Goal: Task Accomplishment & Management: Use online tool/utility

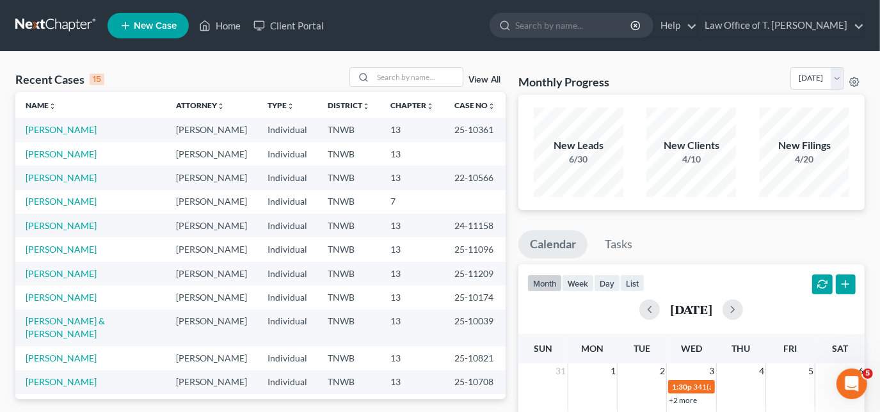
click at [394, 94] on th "Chapter unfold_more expand_more expand_less" at bounding box center [412, 105] width 64 height 26
click at [408, 77] on input "search" at bounding box center [418, 77] width 90 height 19
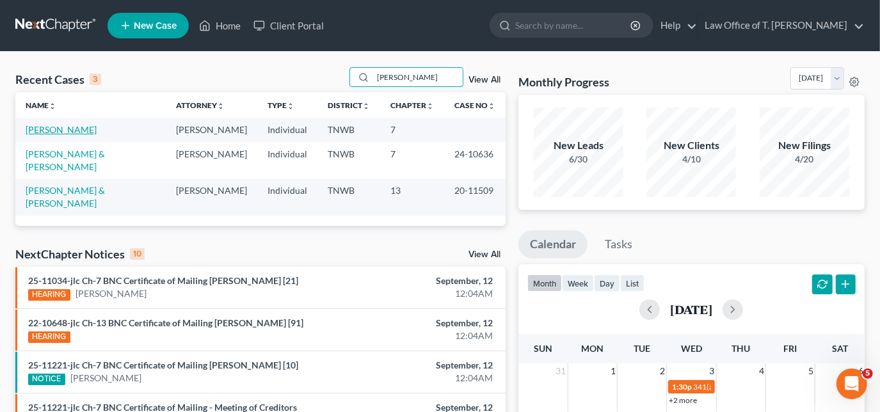
type input "[PERSON_NAME]"
click at [58, 129] on link "[PERSON_NAME]" at bounding box center [61, 129] width 71 height 11
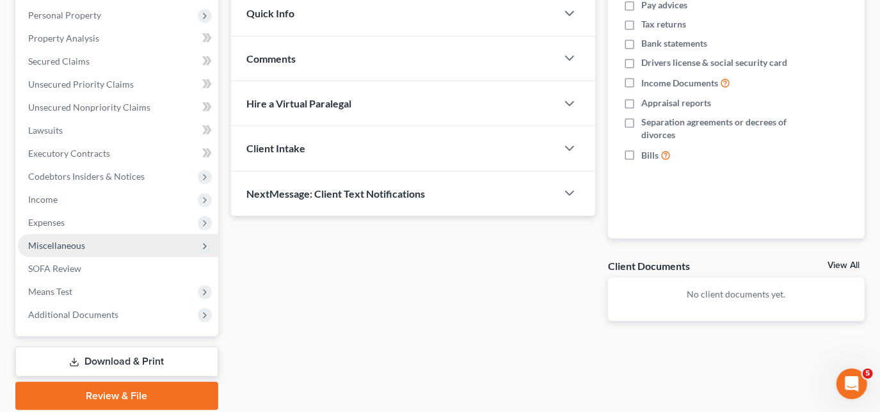
scroll to position [268, 0]
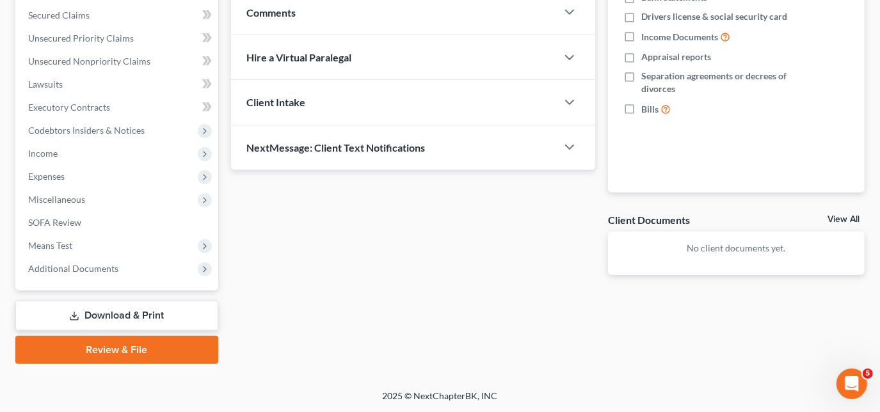
click at [117, 317] on link "Download & Print" at bounding box center [116, 316] width 203 height 30
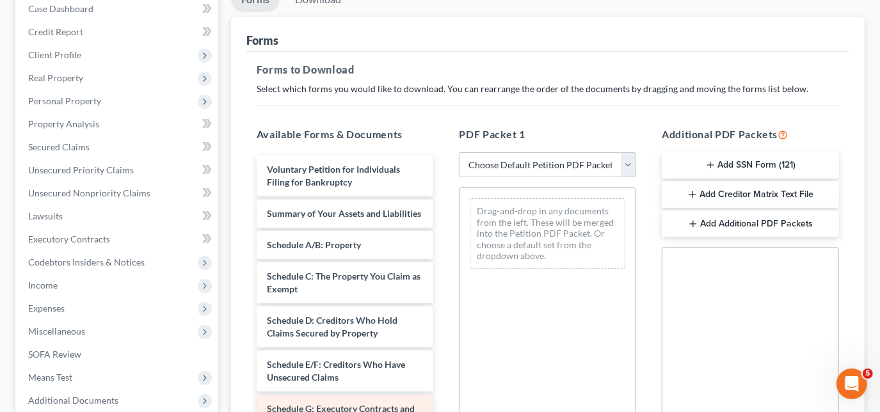
scroll to position [291, 0]
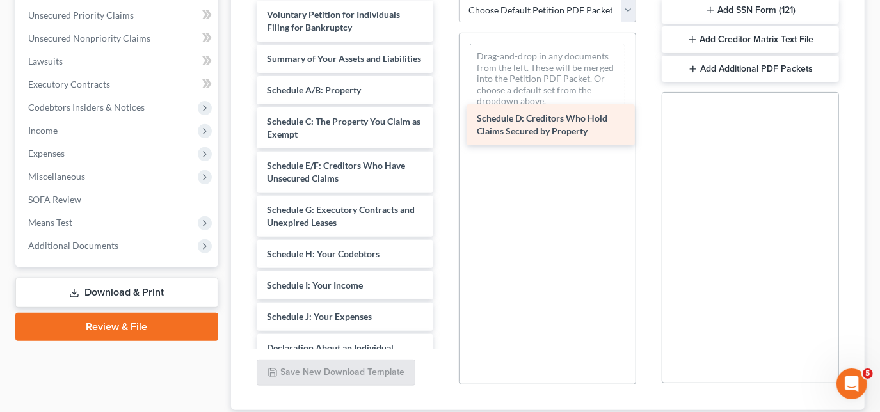
drag, startPoint x: 308, startPoint y: 177, endPoint x: 525, endPoint y: 115, distance: 225.8
click at [444, 115] on div "Schedule D: Creditors Who Hold Claims Secured by Property Voluntary Petition fo…" at bounding box center [345, 345] width 198 height 689
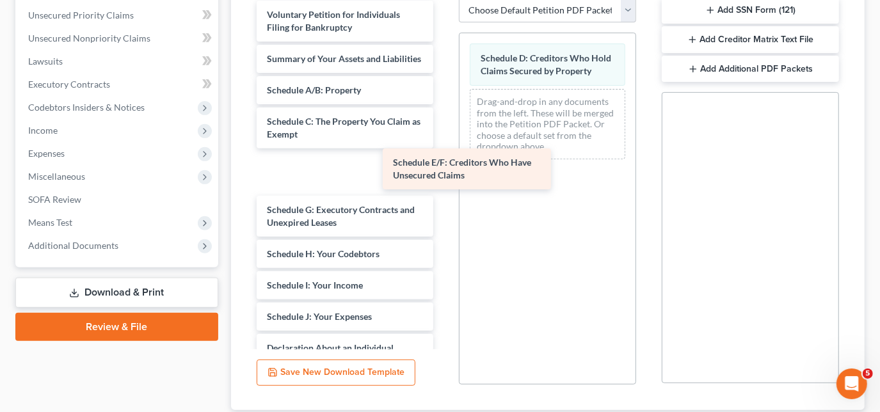
drag, startPoint x: 334, startPoint y: 179, endPoint x: 518, endPoint y: 138, distance: 188.8
click at [444, 138] on div "Schedule E/F: Creditors Who Have Unsecured Claims Voluntary Petition for Indivi…" at bounding box center [345, 345] width 198 height 689
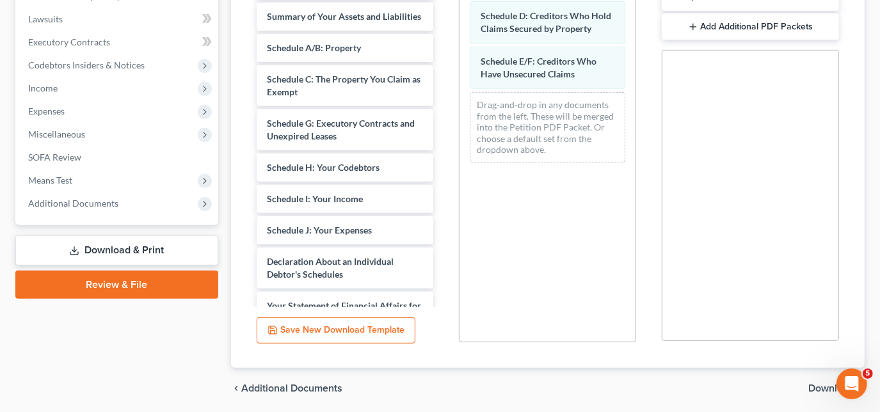
scroll to position [377, 0]
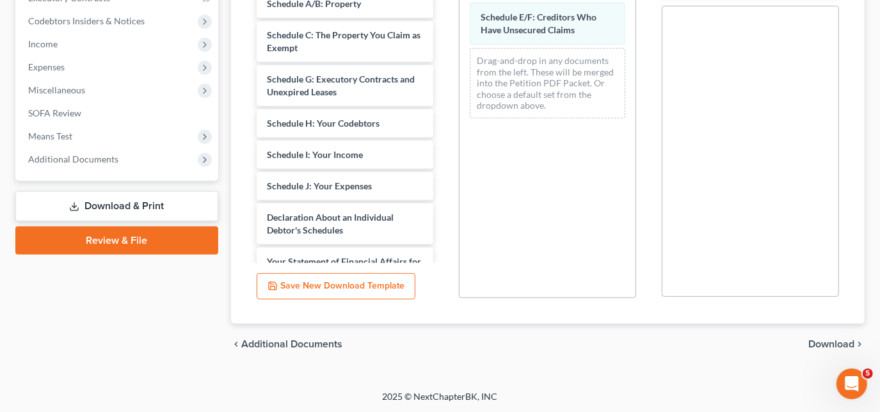
click at [820, 342] on span "Download" at bounding box center [831, 344] width 46 height 10
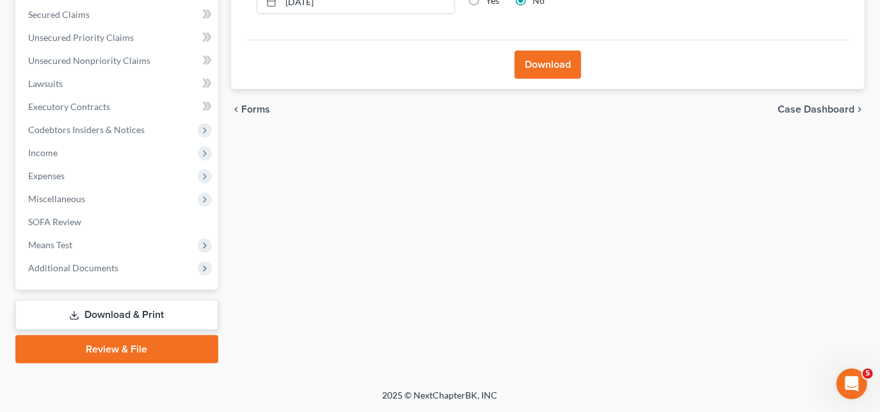
scroll to position [268, 0]
click at [553, 72] on button "Download" at bounding box center [548, 65] width 67 height 28
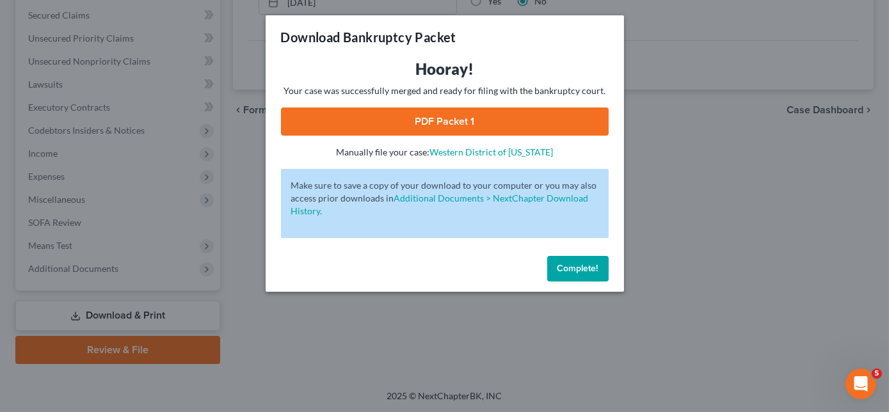
click at [529, 118] on link "PDF Packet 1" at bounding box center [445, 122] width 328 height 28
click at [566, 273] on span "Complete!" at bounding box center [577, 268] width 41 height 11
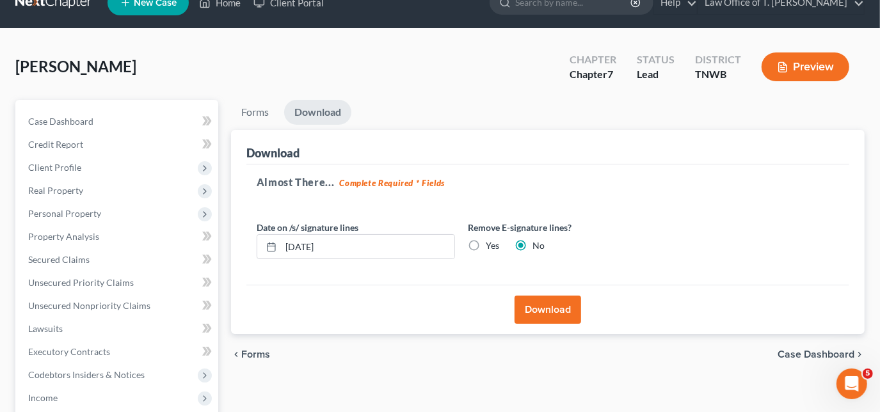
scroll to position [0, 0]
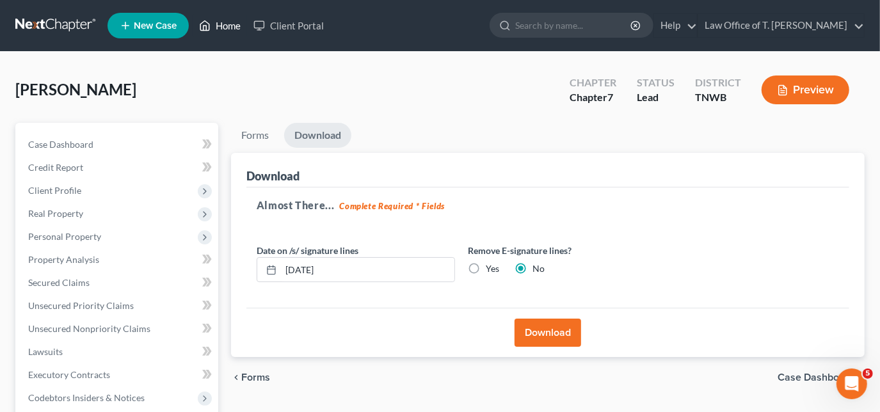
click at [218, 34] on link "Home" at bounding box center [220, 25] width 54 height 23
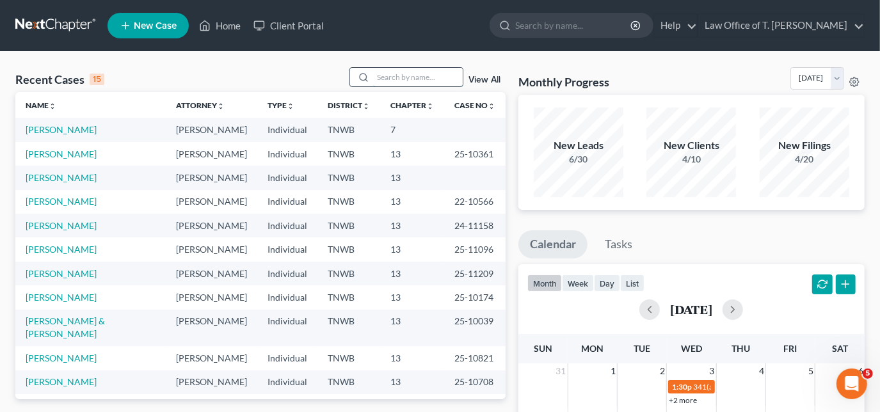
click at [421, 81] on input "search" at bounding box center [418, 77] width 90 height 19
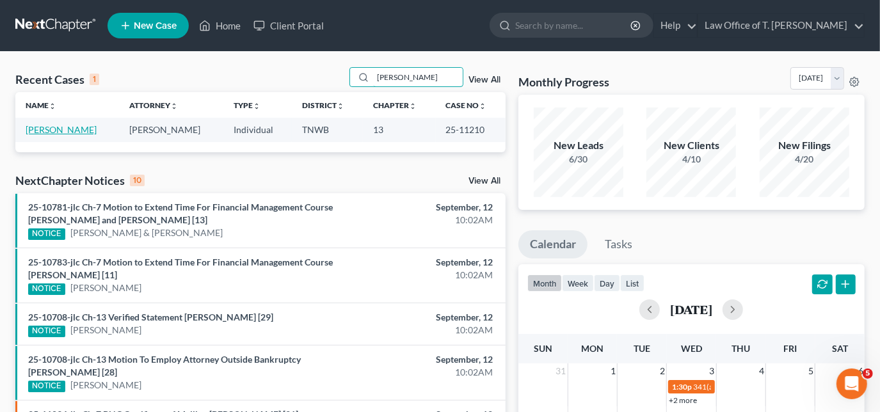
type input "[PERSON_NAME]"
click at [62, 129] on link "[PERSON_NAME]" at bounding box center [61, 129] width 71 height 11
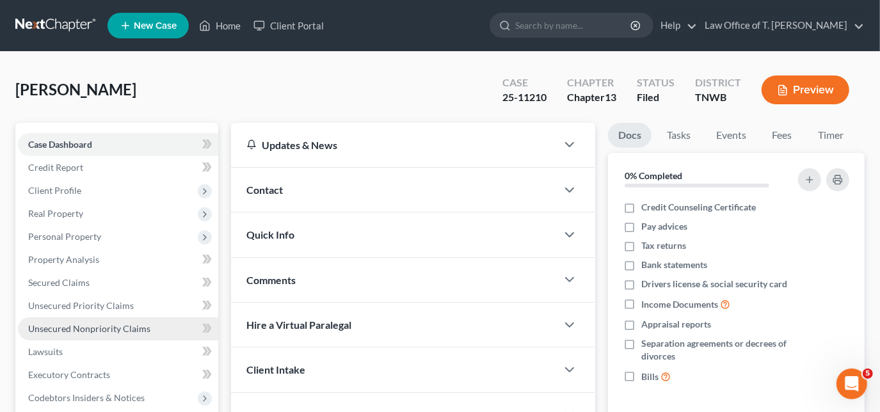
click at [67, 327] on span "Unsecured Nonpriority Claims" at bounding box center [89, 328] width 122 height 11
